Goal: Task Accomplishment & Management: Complete application form

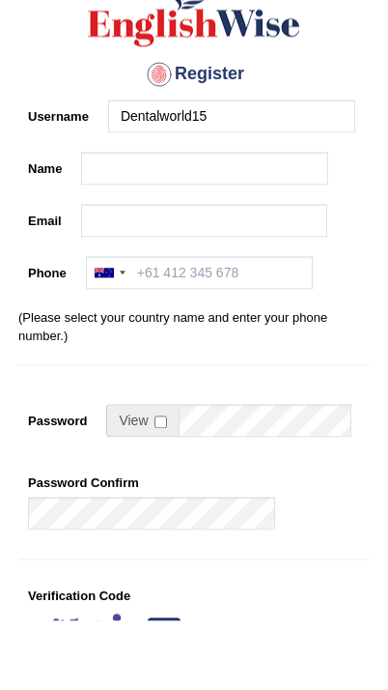
type input "Dentalworld15"
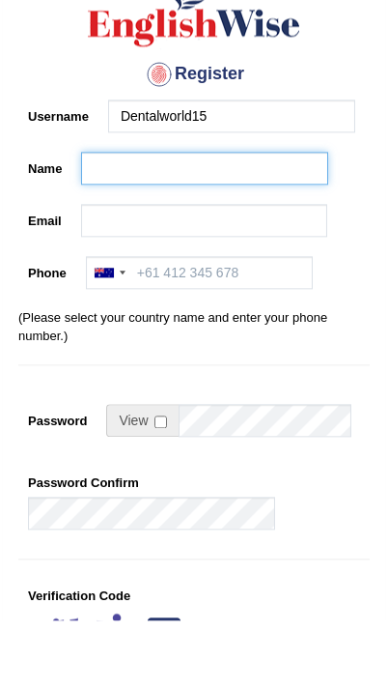
click at [242, 246] on input "Name" at bounding box center [204, 237] width 247 height 33
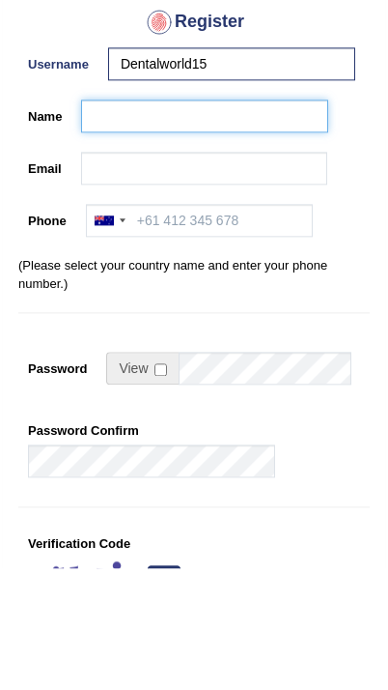
type input "S"
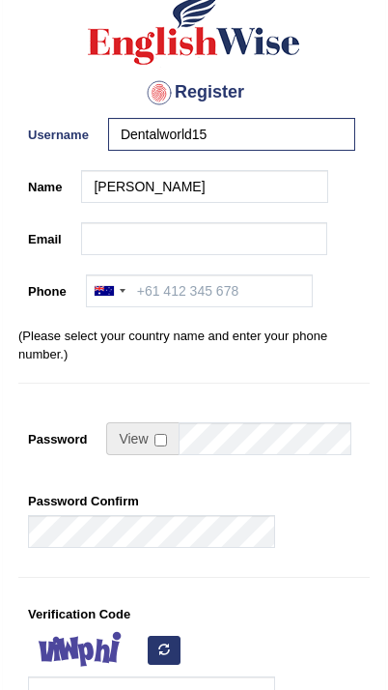
type input "[PERSON_NAME]"
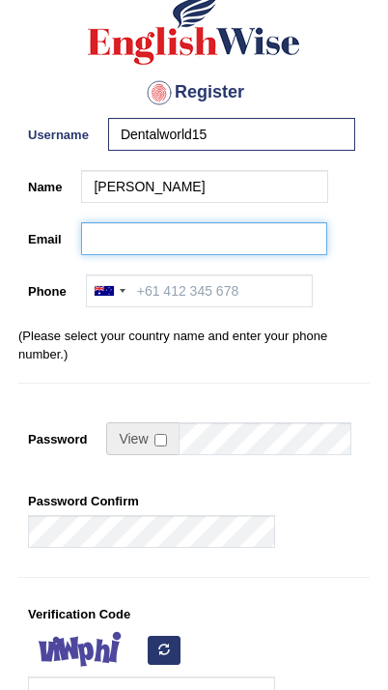
scroll to position [122, 0]
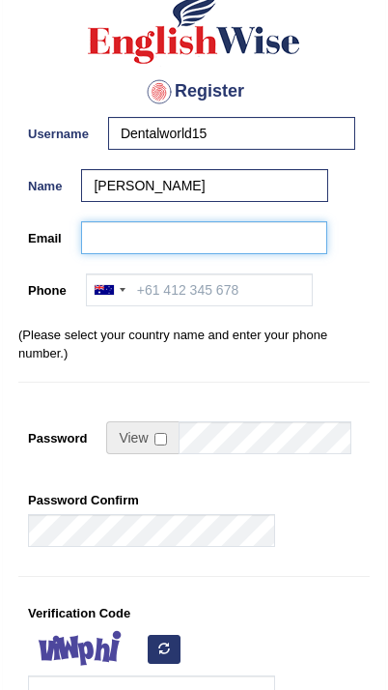
click at [244, 243] on input "Email" at bounding box center [204, 237] width 247 height 33
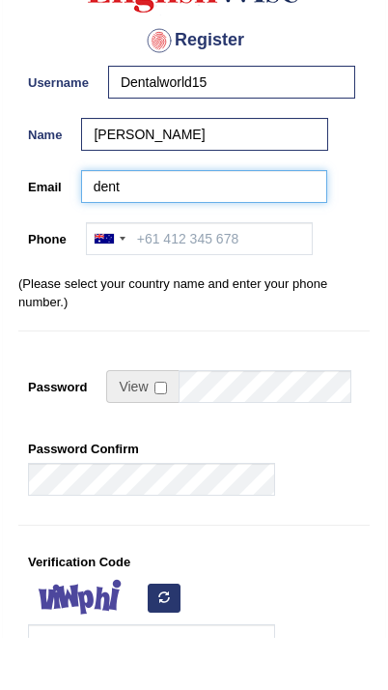
type input "denta"
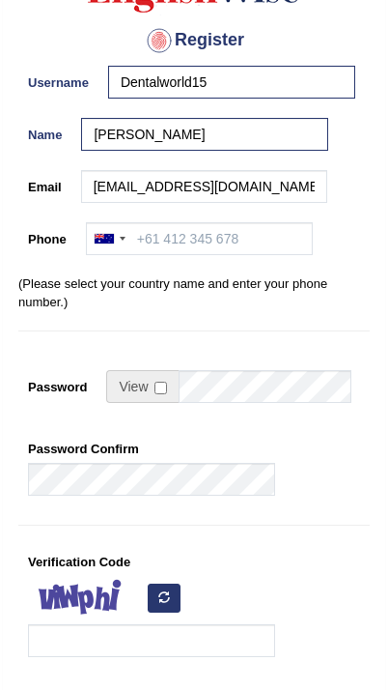
type input "dentalworld.cohcc@gmail.com"
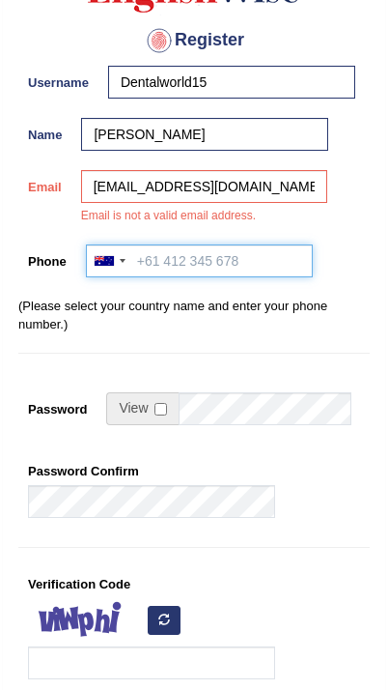
scroll to position [174, 0]
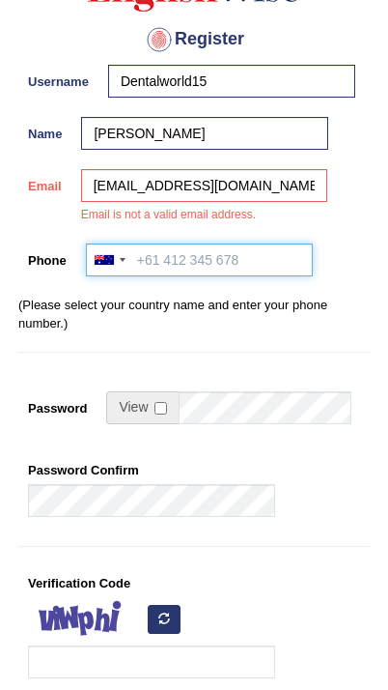
click at [217, 261] on input "Phone" at bounding box center [199, 260] width 227 height 33
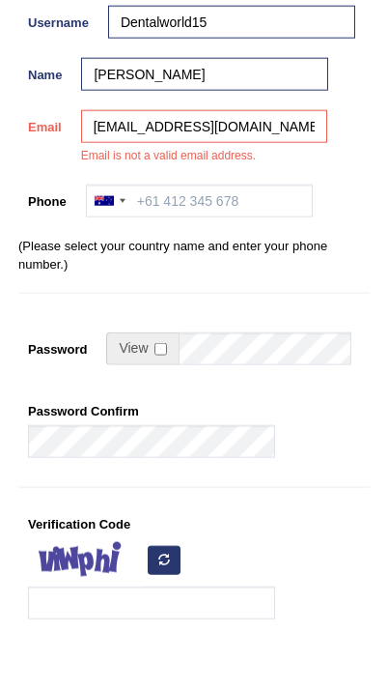
click at [114, 245] on div at bounding box center [109, 260] width 44 height 31
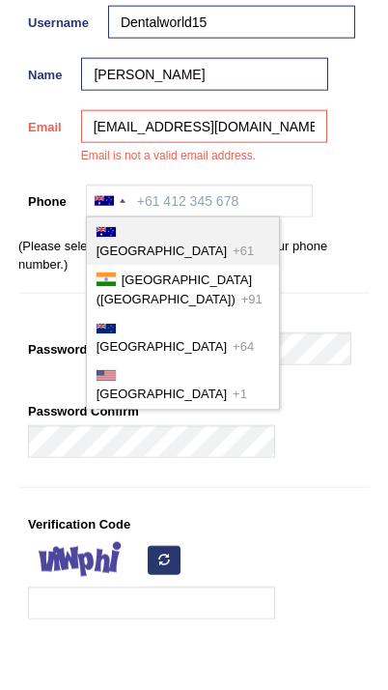
scroll to position [234, 0]
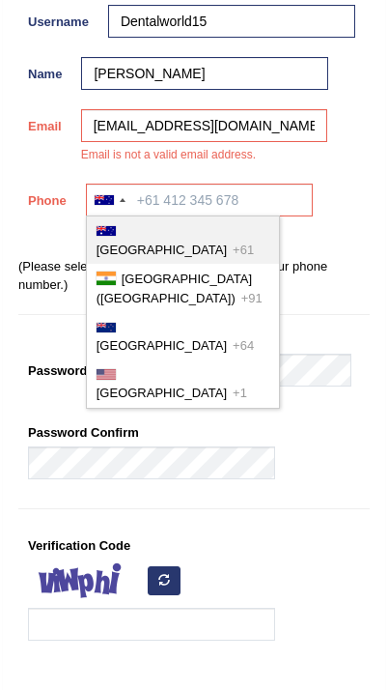
click at [114, 272] on div at bounding box center [106, 279] width 19 height 14
type input "+91"
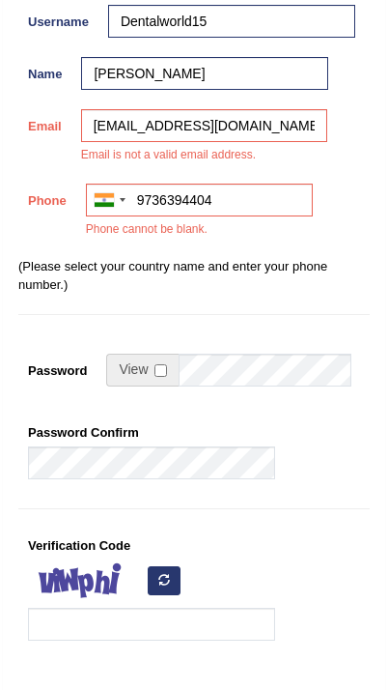
type input "9736394404"
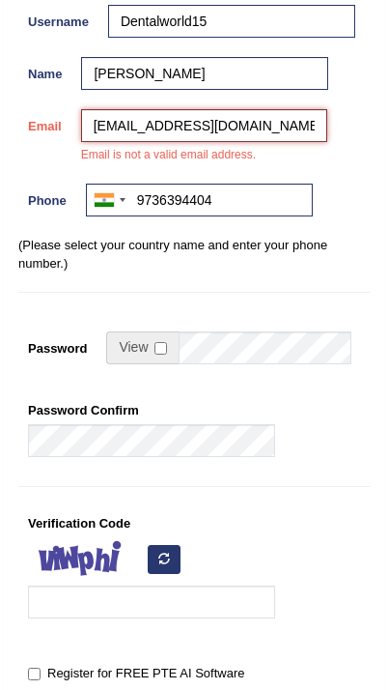
click at [87, 127] on input "dentalworld.cohcc@gmail.com" at bounding box center [204, 125] width 247 height 33
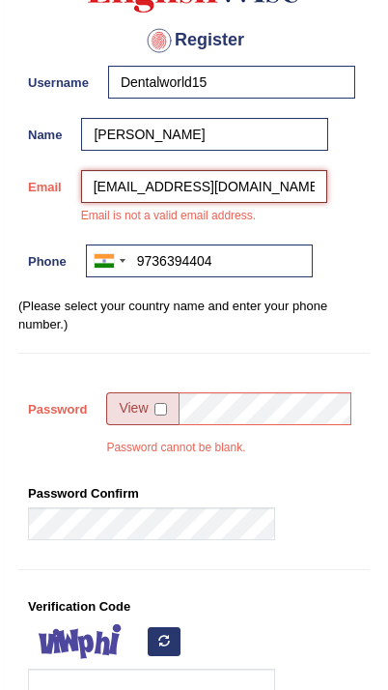
click at [300, 184] on input "dentalworld.cohcc@gmail.com" at bounding box center [204, 186] width 247 height 33
type input "dentalworld.cohcc@gmail.com"
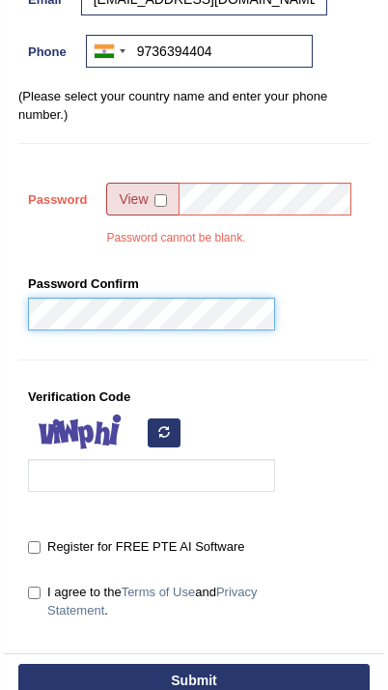
scroll to position [354, 0]
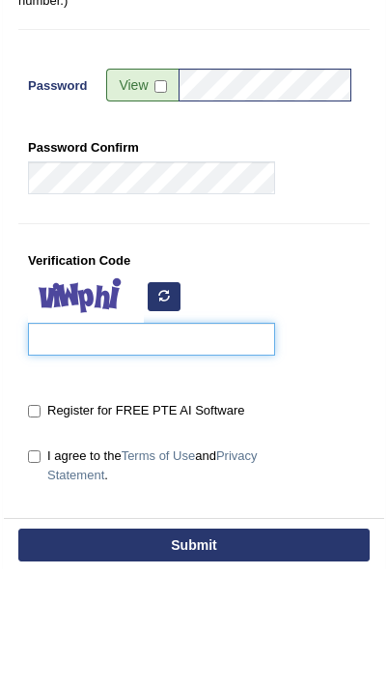
click at [71, 444] on input "Verification Code" at bounding box center [151, 460] width 247 height 33
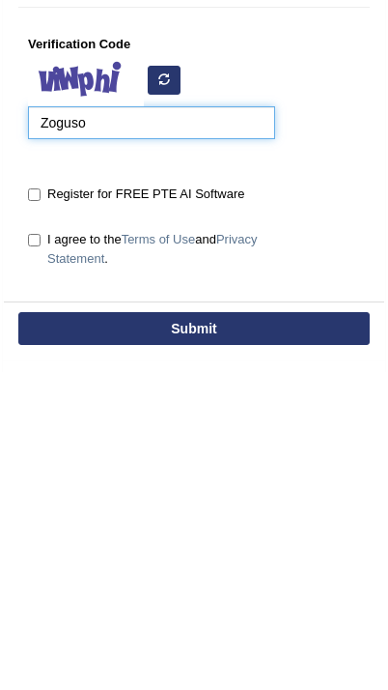
type input "Zoguso"
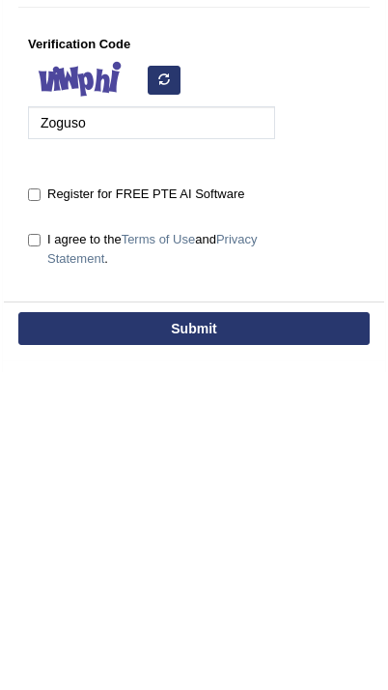
click at [38, 552] on input "I agree to the Terms of Use and Privacy Statement ." at bounding box center [34, 558] width 13 height 13
checkbox input "true"
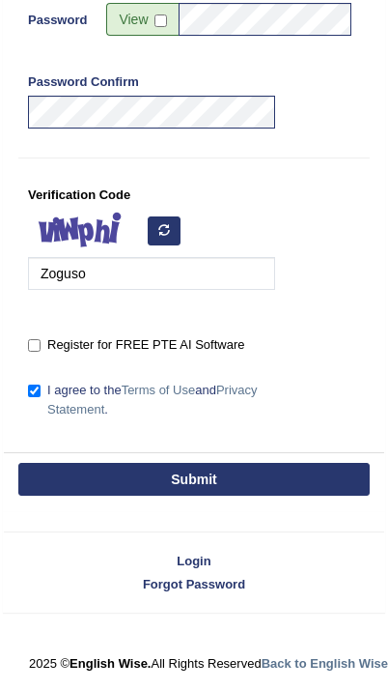
click at [218, 467] on button "Submit" at bounding box center [194, 479] width 352 height 33
type input "+919736394404"
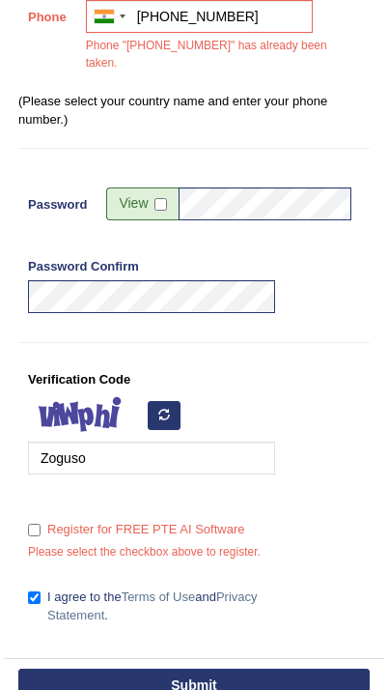
click at [43, 523] on label "Register for FREE PTE AI Software" at bounding box center [136, 529] width 216 height 19
click at [41, 524] on input "Register for FREE PTE AI Software" at bounding box center [34, 530] width 13 height 13
checkbox input "true"
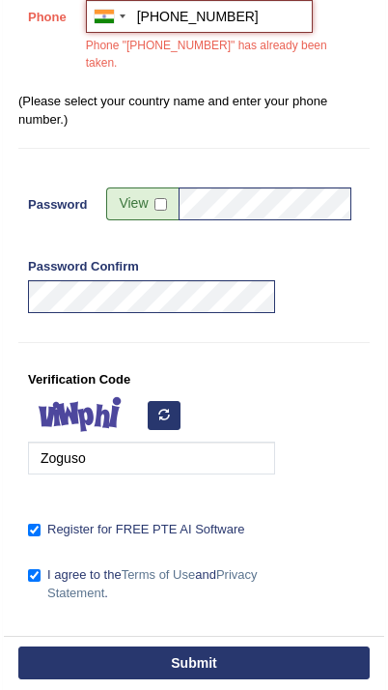
click at [238, 11] on input "+919736394404" at bounding box center [199, 16] width 227 height 33
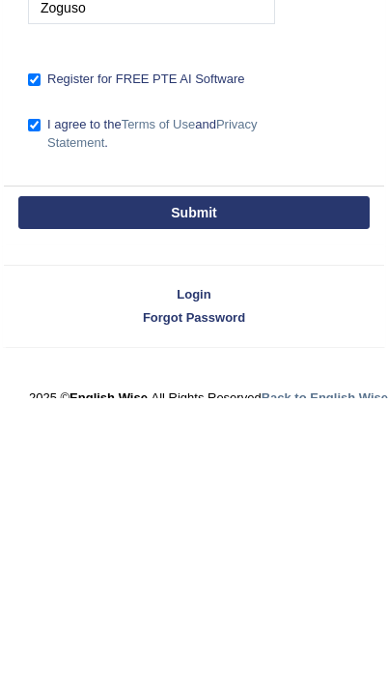
type input "+919625694000"
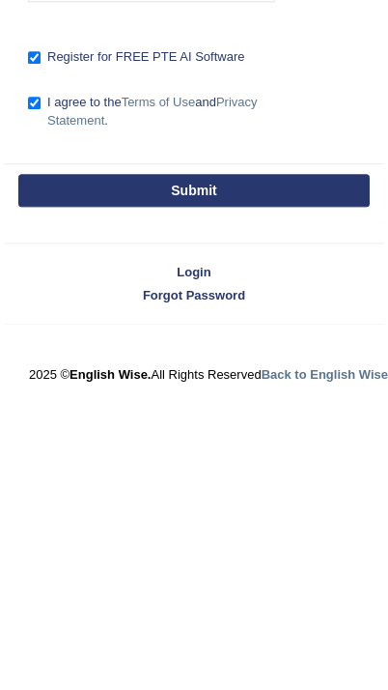
scroll to position [615, 0]
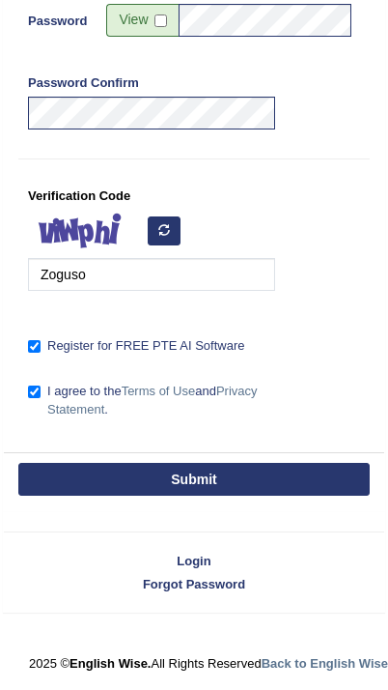
click at [205, 479] on button "Submit" at bounding box center [194, 479] width 352 height 33
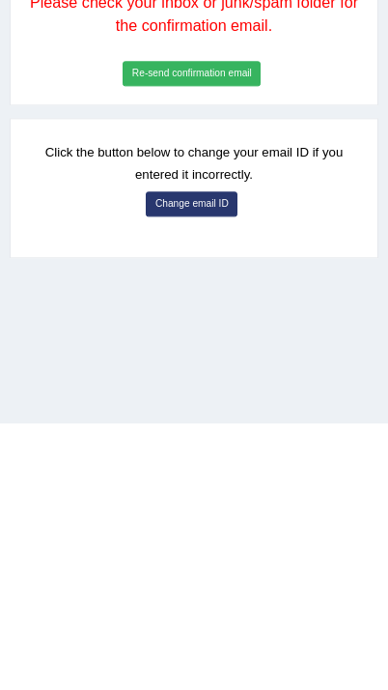
scroll to position [227, 0]
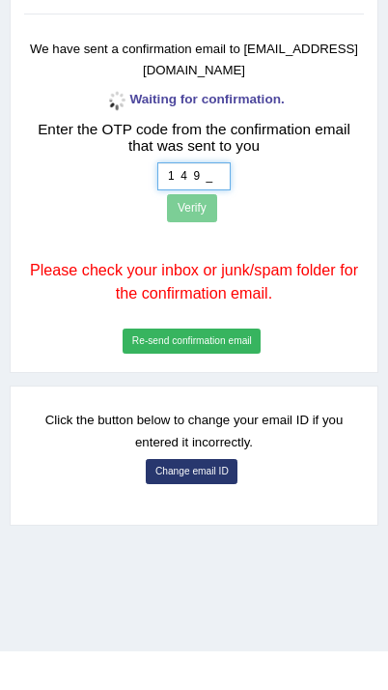
type input "1 4 9 5"
click at [189, 233] on button "Verify" at bounding box center [192, 247] width 50 height 28
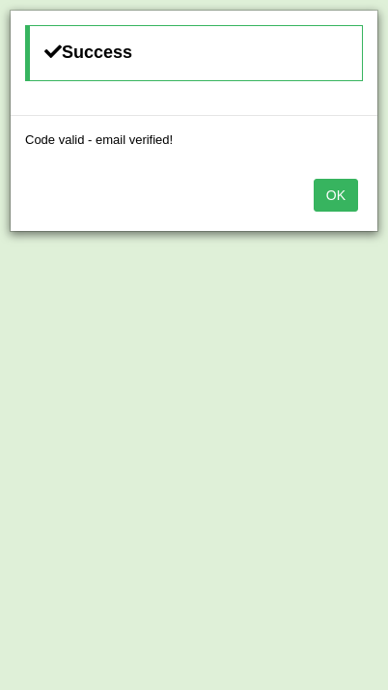
scroll to position [267, 0]
click at [332, 202] on button "OK" at bounding box center [336, 195] width 44 height 33
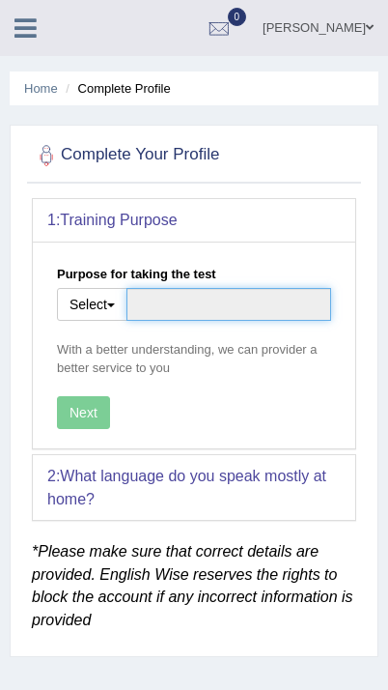
click at [261, 310] on input "Purpose for taking the test" at bounding box center [229, 304] width 205 height 33
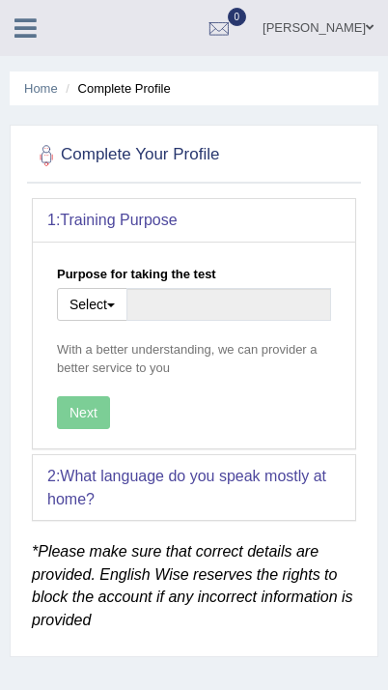
click at [96, 315] on button "Select" at bounding box center [92, 304] width 71 height 33
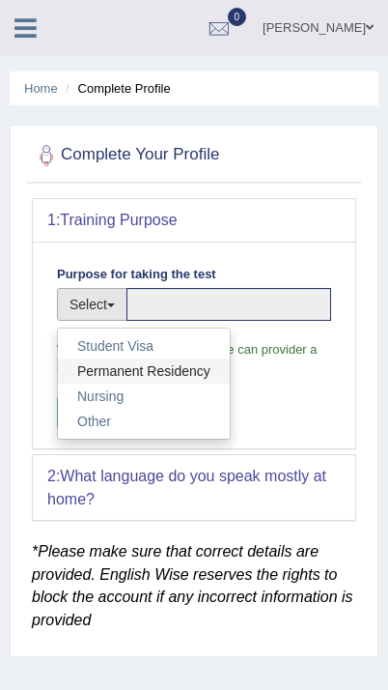
click at [110, 369] on link "Permanent Residency" at bounding box center [144, 370] width 172 height 25
type input "Permanent Residency"
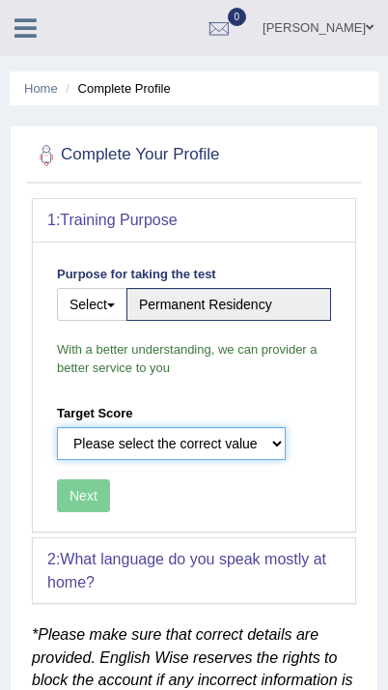
click at [250, 436] on select "Please select the correct value 50 (6 bands) 58 (6.5 bands) 65 (7 bands) 79 (8 …" at bounding box center [171, 443] width 229 height 33
select select "79"
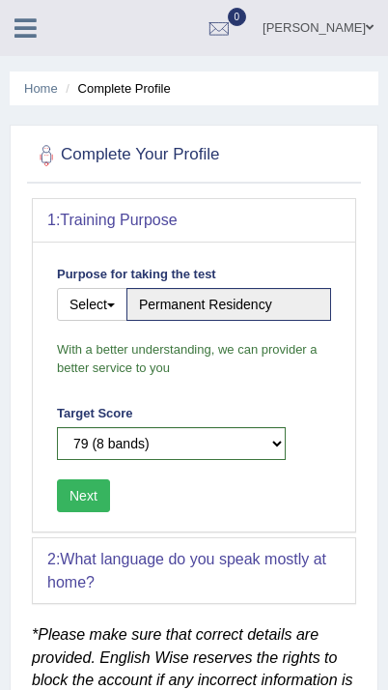
click at [93, 497] on button "Next" at bounding box center [83, 495] width 53 height 33
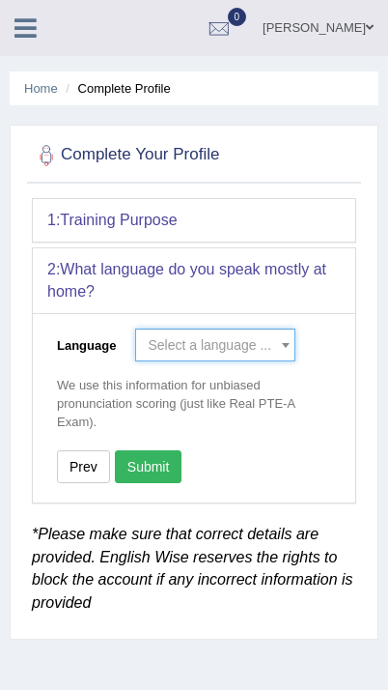
click at [263, 340] on span "Select a language ..." at bounding box center [210, 344] width 124 height 15
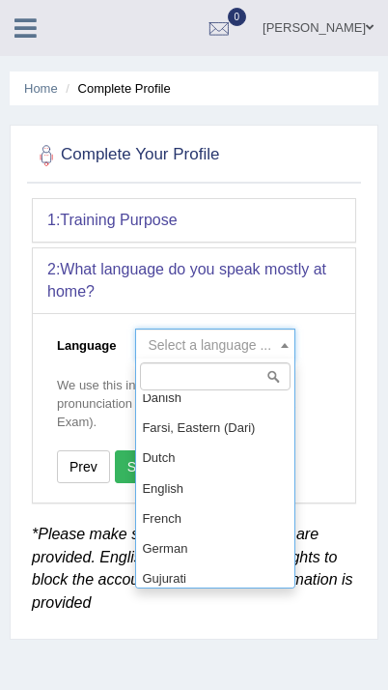
scroll to position [584, 0]
select select "English"
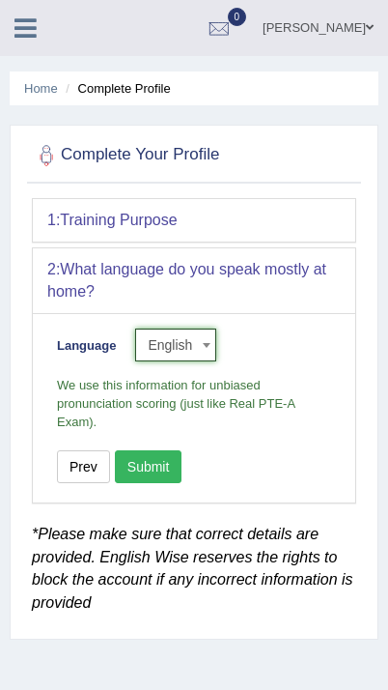
click at [155, 469] on button "Submit" at bounding box center [149, 466] width 68 height 33
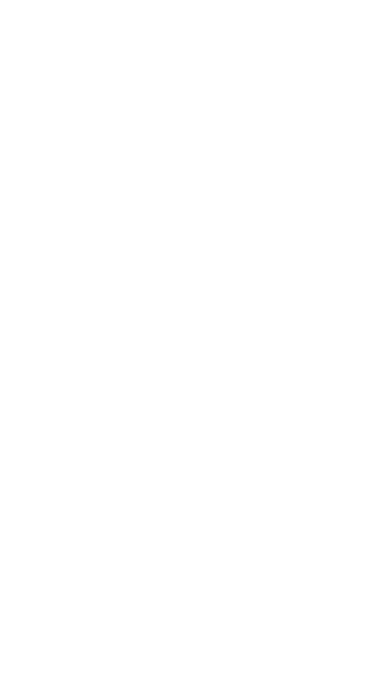
scroll to position [2268, 0]
